Goal: Task Accomplishment & Management: Complete application form

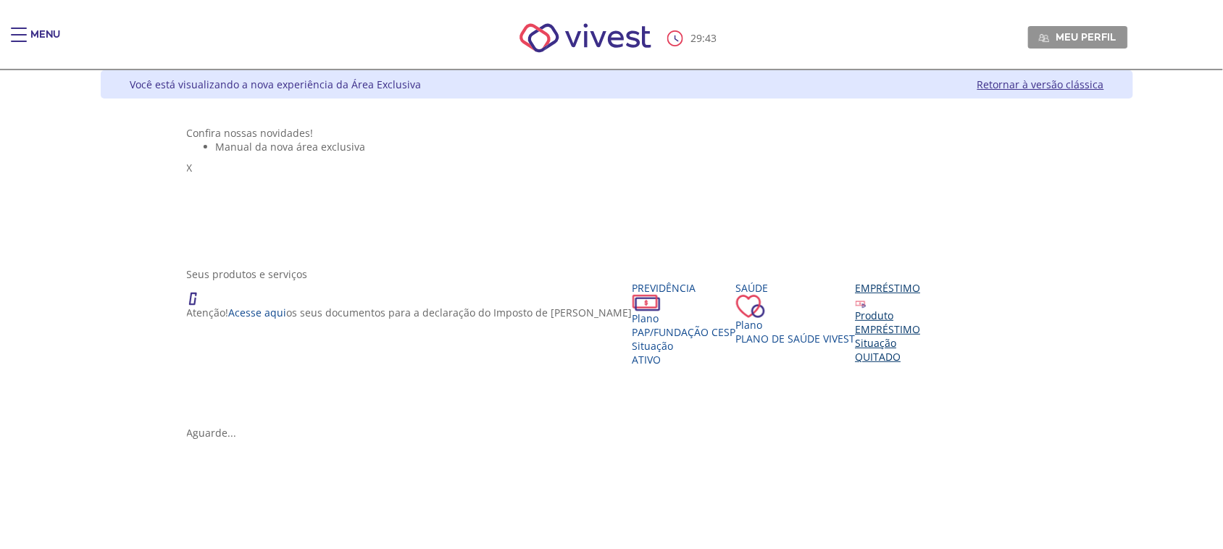
click at [856, 336] on div "EMPRÉSTIMO" at bounding box center [888, 329] width 65 height 14
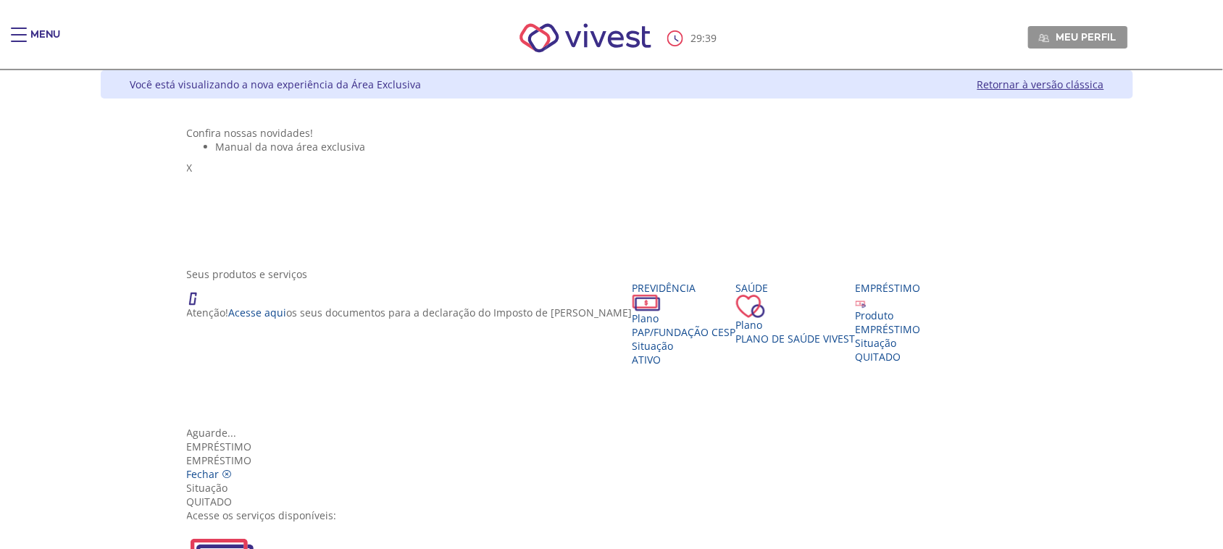
click at [256, 522] on img "Vivest" at bounding box center [222, 557] width 70 height 70
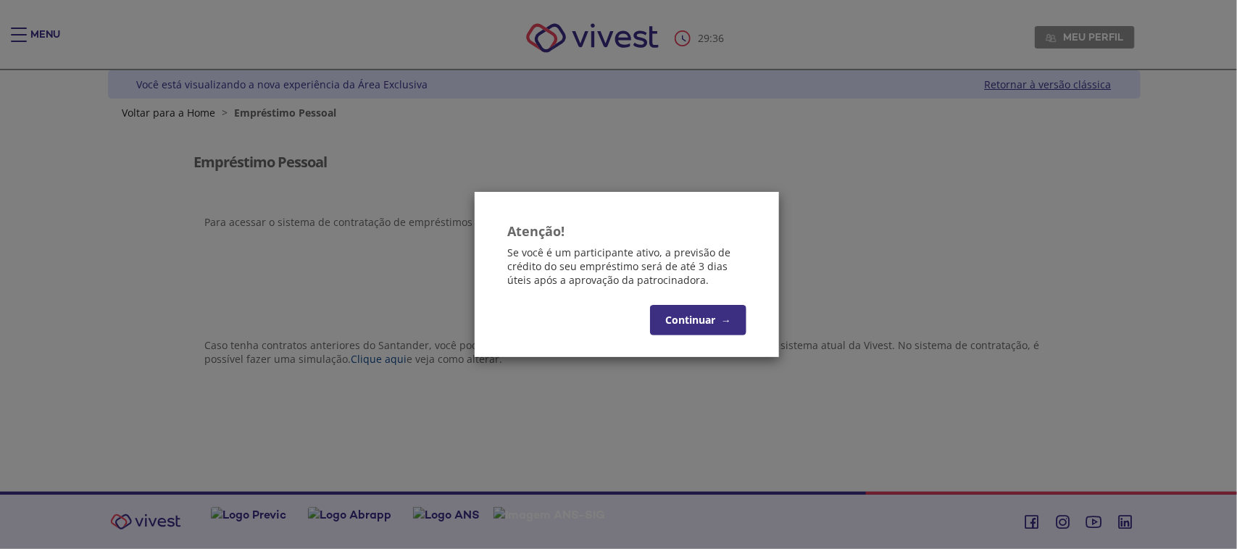
click at [693, 317] on button "Continuar →" at bounding box center [698, 320] width 96 height 30
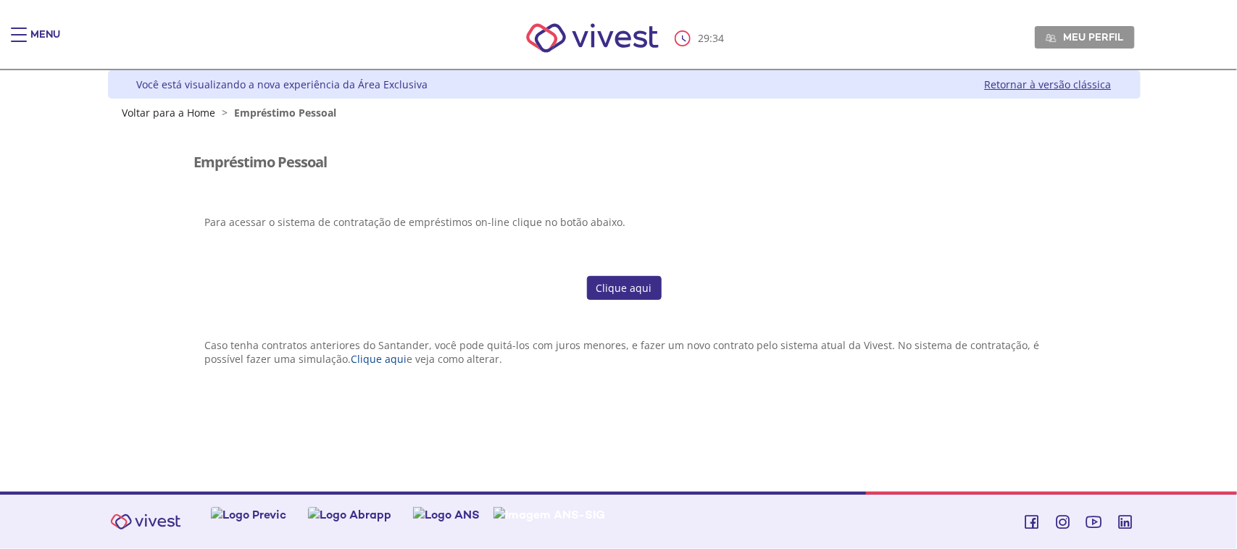
click at [627, 283] on link "Clique aqui" at bounding box center [624, 288] width 75 height 25
